Goal: Task Accomplishment & Management: Use online tool/utility

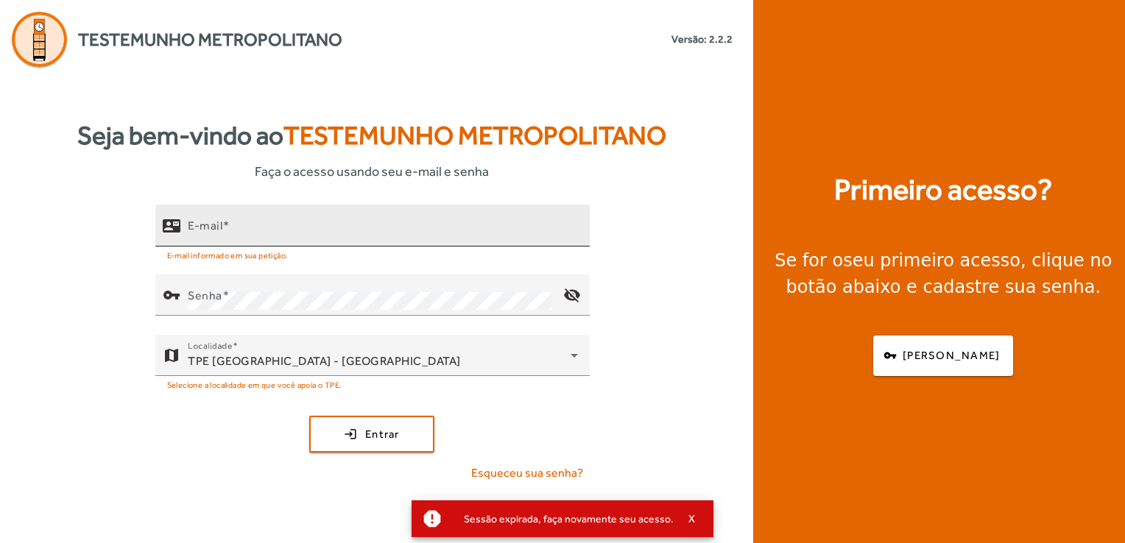
click at [274, 218] on div "E-mail" at bounding box center [383, 226] width 390 height 42
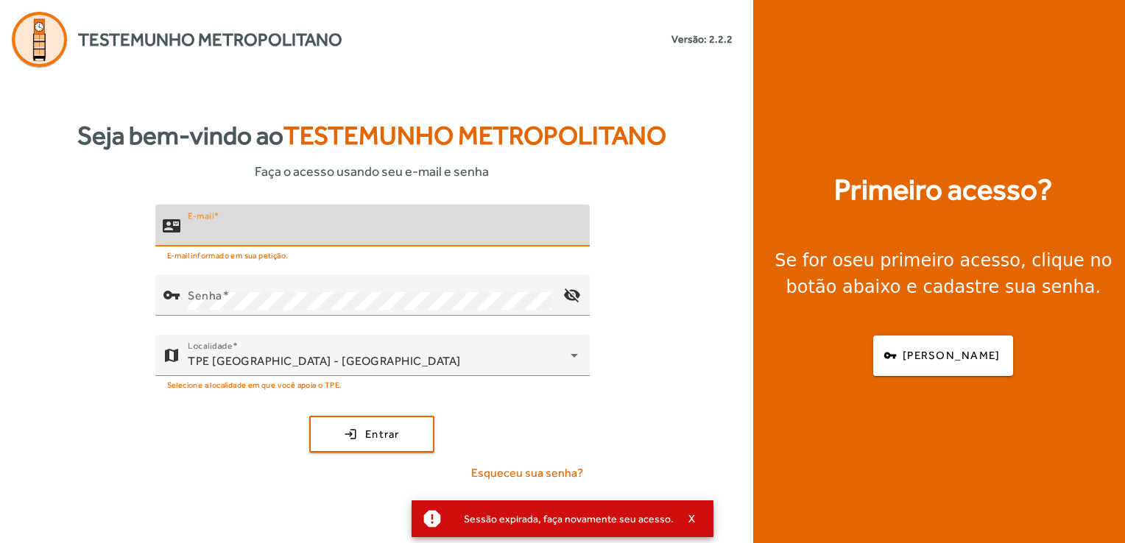
click at [275, 227] on input "E-mail" at bounding box center [383, 232] width 390 height 18
click at [577, 235] on div at bounding box center [577, 235] width 0 height 0
click at [262, 236] on input "E-mail" at bounding box center [383, 232] width 390 height 18
type input "*"
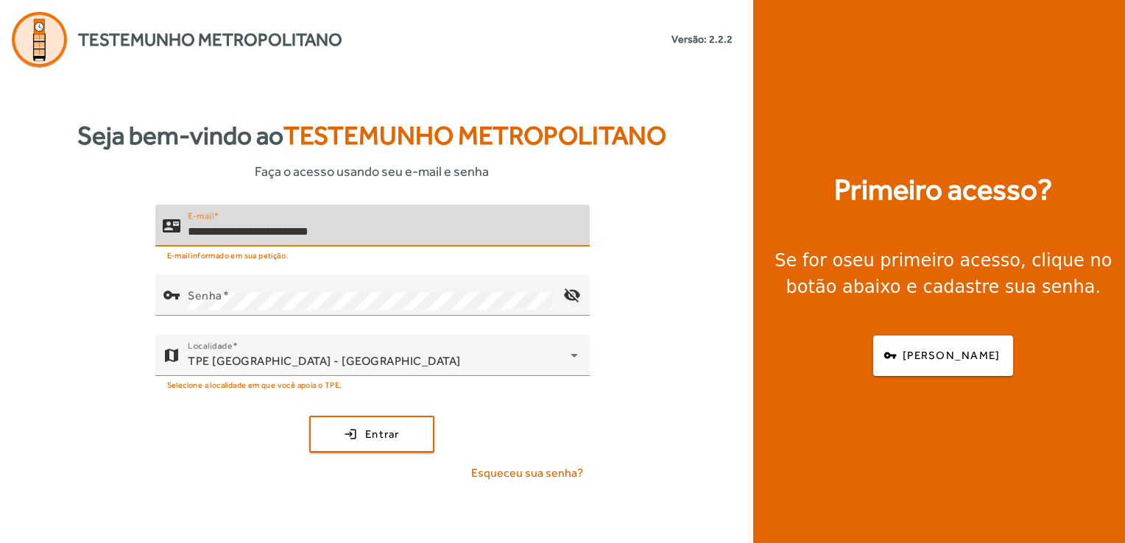
type input "**********"
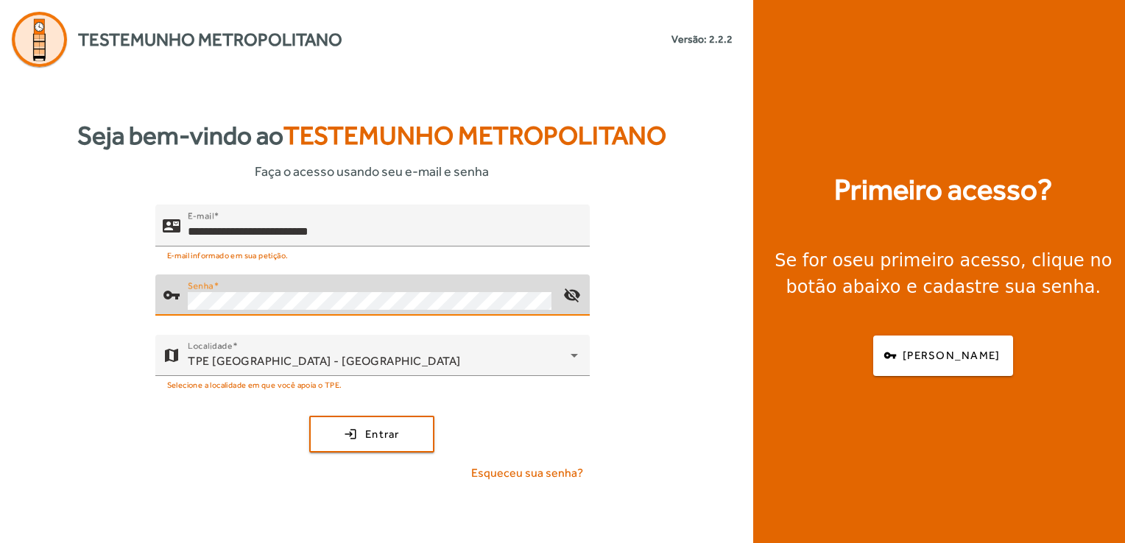
click at [309, 416] on button "login Entrar" at bounding box center [371, 434] width 125 height 37
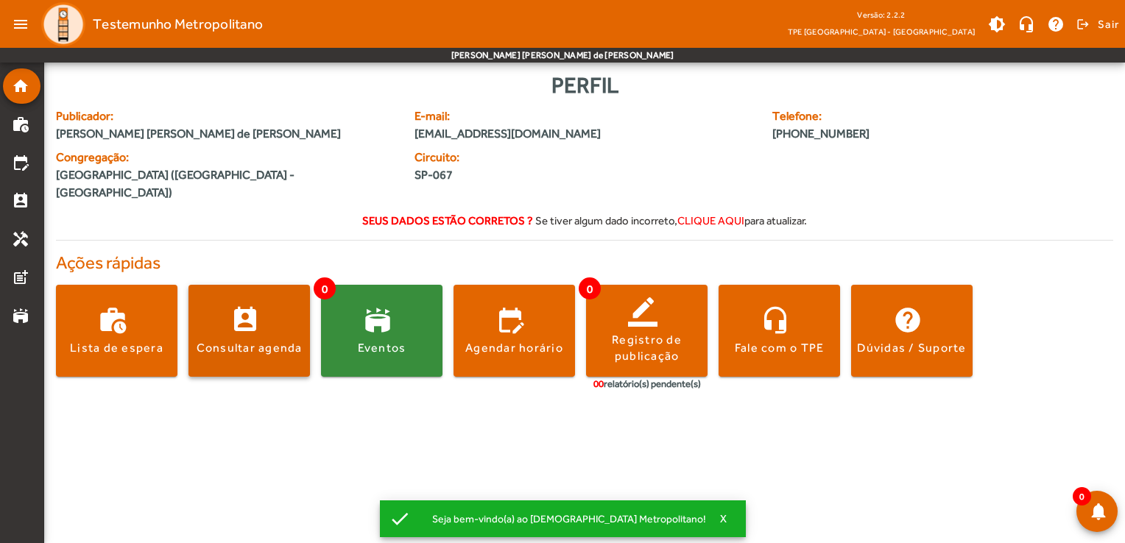
click at [267, 340] on div "Consultar agenda" at bounding box center [250, 348] width 106 height 16
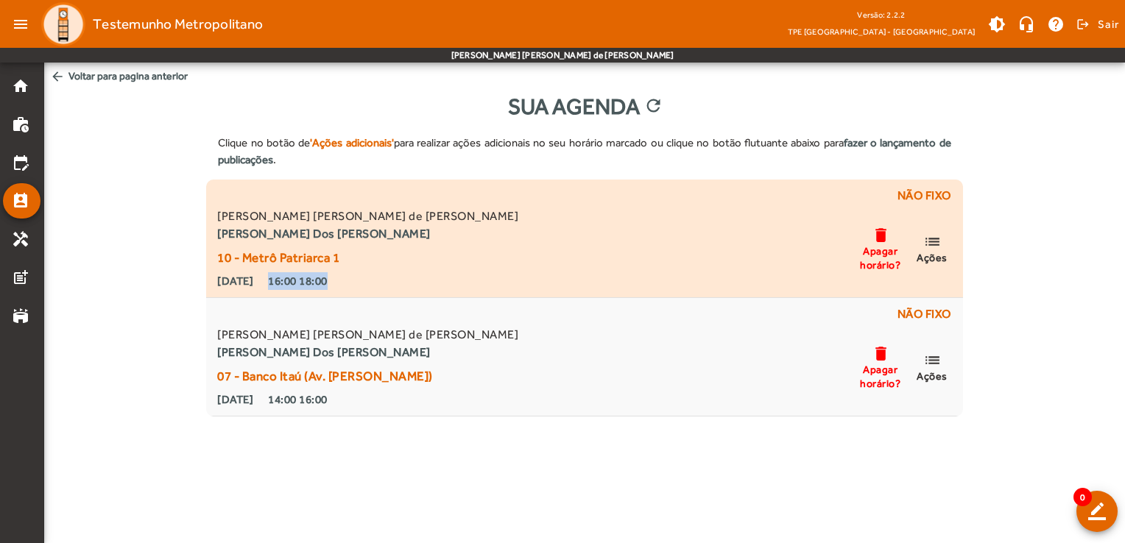
drag, startPoint x: 287, startPoint y: 284, endPoint x: 371, endPoint y: 283, distance: 84.0
click at [371, 283] on div "[DATE] 16:00 18:00" at bounding box center [367, 281] width 301 height 18
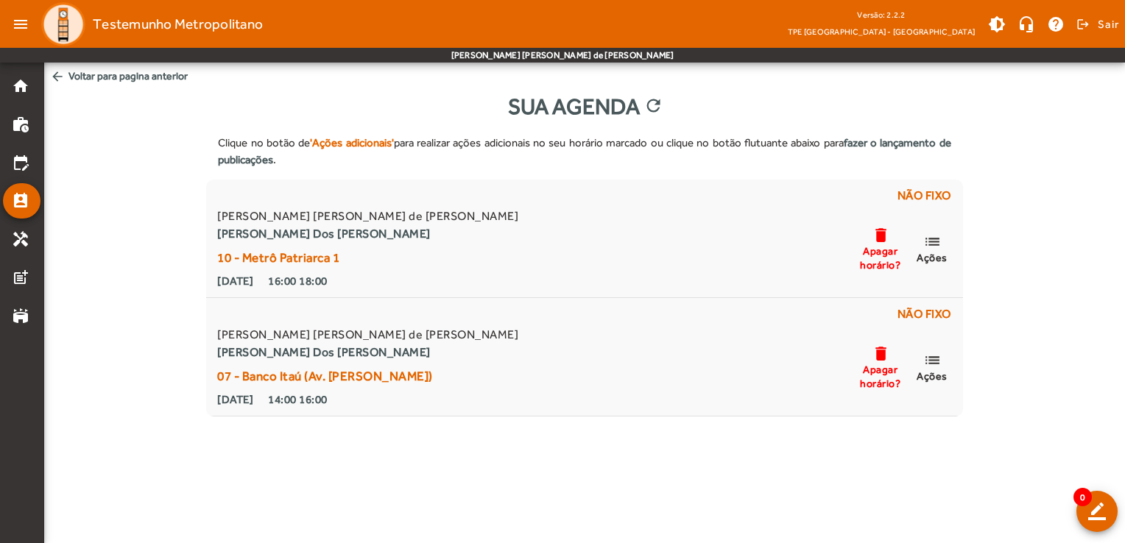
drag, startPoint x: 371, startPoint y: 283, endPoint x: 340, endPoint y: 166, distance: 121.1
click at [340, 166] on div "Clique no botão de 'Ações adicionais' para realizar ações adicionais no seu hor…" at bounding box center [584, 151] width 757 height 57
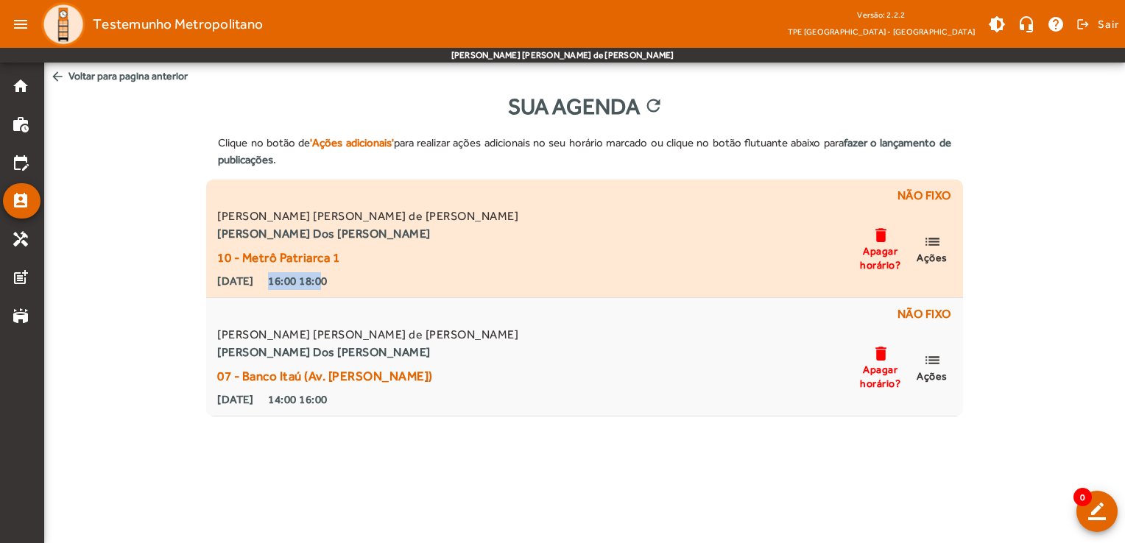
drag, startPoint x: 289, startPoint y: 281, endPoint x: 348, endPoint y: 286, distance: 59.1
click at [348, 286] on div "[DATE] 16:00 18:00" at bounding box center [367, 281] width 301 height 18
